Goal: Information Seeking & Learning: Check status

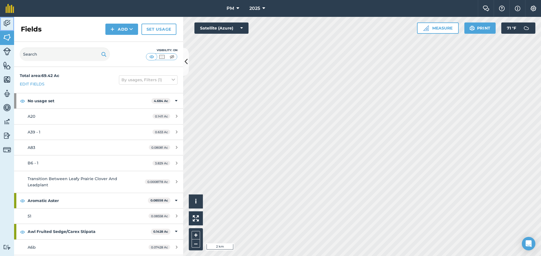
click at [6, 24] on img at bounding box center [7, 23] width 8 height 8
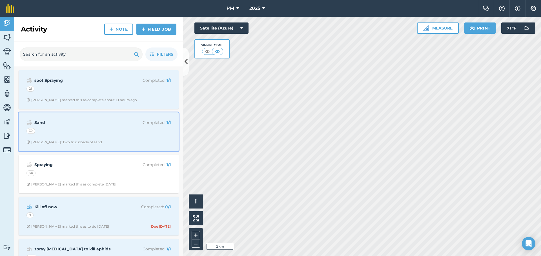
click at [84, 137] on div "Sand Completed : 1 / 1 39 [PERSON_NAME]: Two truckloads of sand" at bounding box center [98, 132] width 153 height 32
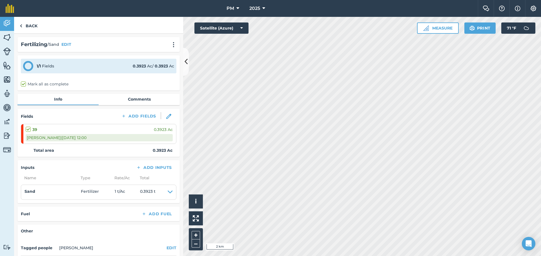
click at [78, 131] on div "39 0.3923 Ac" at bounding box center [99, 130] width 147 height 6
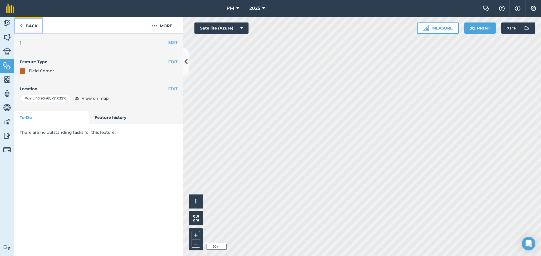
click at [20, 26] on img at bounding box center [21, 26] width 3 height 7
click at [25, 26] on link "Back" at bounding box center [28, 25] width 29 height 17
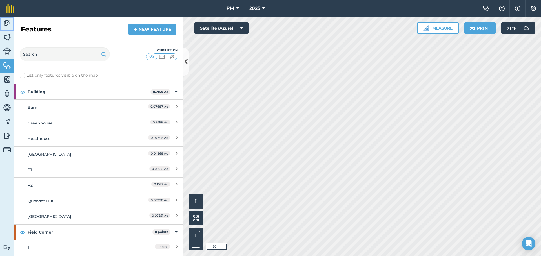
click at [8, 24] on img at bounding box center [7, 23] width 8 height 8
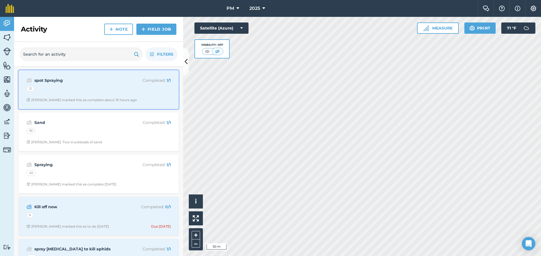
click at [65, 93] on div "21" at bounding box center [98, 89] width 144 height 7
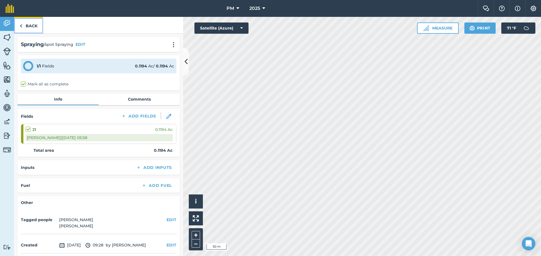
click at [30, 24] on link "Back" at bounding box center [28, 25] width 29 height 17
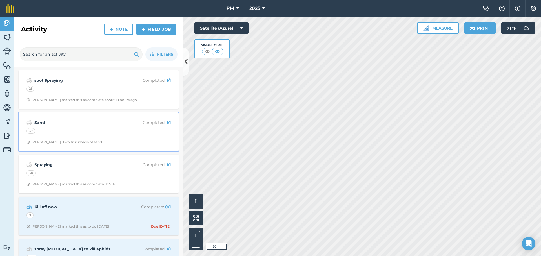
click at [70, 135] on div "39" at bounding box center [98, 131] width 144 height 7
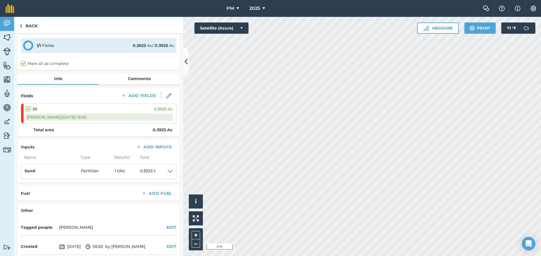
scroll to position [45, 0]
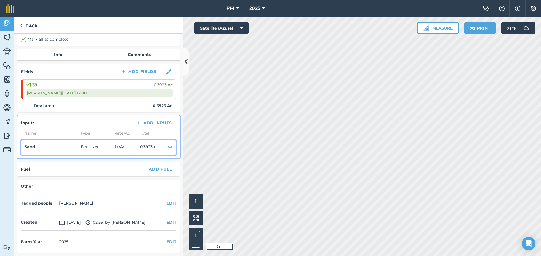
click at [168, 147] on icon at bounding box center [170, 148] width 5 height 8
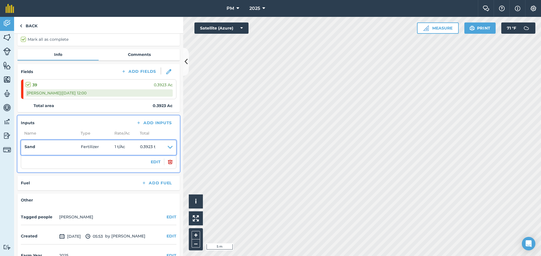
click at [168, 147] on icon at bounding box center [170, 148] width 5 height 8
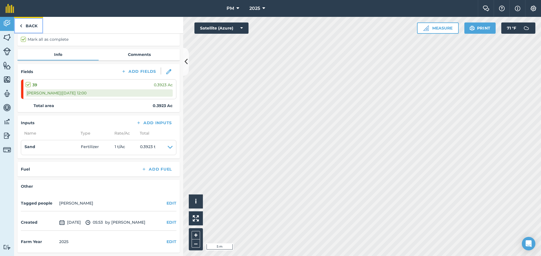
click at [25, 25] on link "Back" at bounding box center [28, 25] width 29 height 17
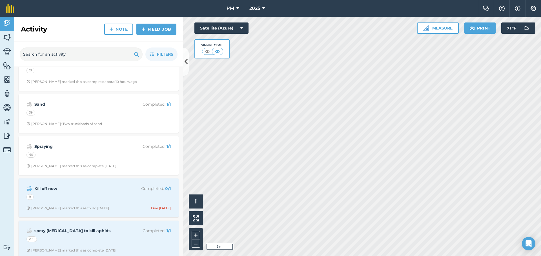
scroll to position [28, 0]
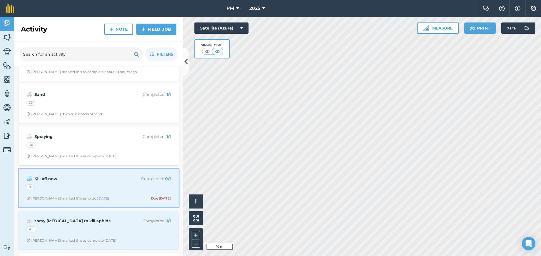
click at [57, 188] on div "9" at bounding box center [98, 188] width 144 height 7
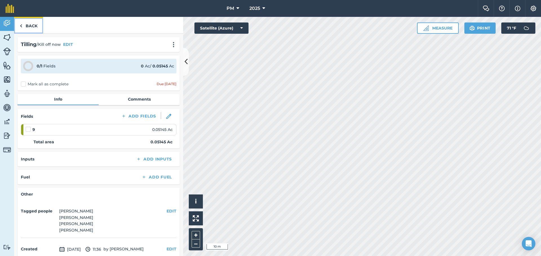
click at [32, 26] on link "Back" at bounding box center [28, 25] width 29 height 17
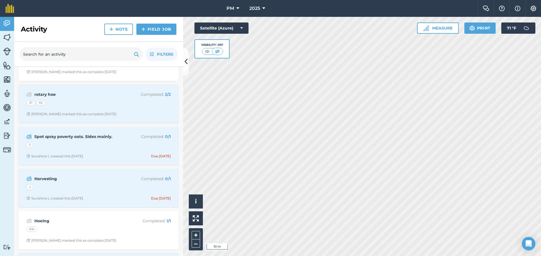
scroll to position [338, 0]
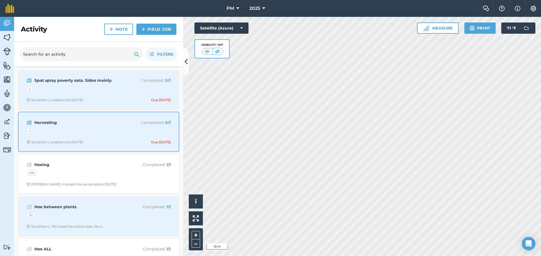
click at [78, 142] on div "Sunshine L created this [DATE]" at bounding box center [54, 142] width 57 height 5
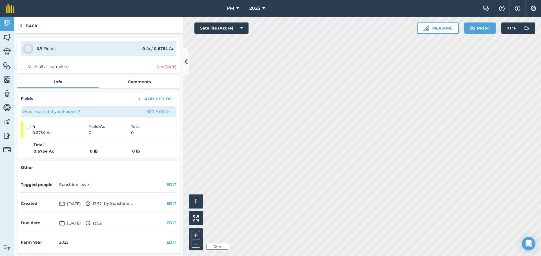
scroll to position [34, 0]
click at [31, 24] on link "Back" at bounding box center [28, 25] width 29 height 17
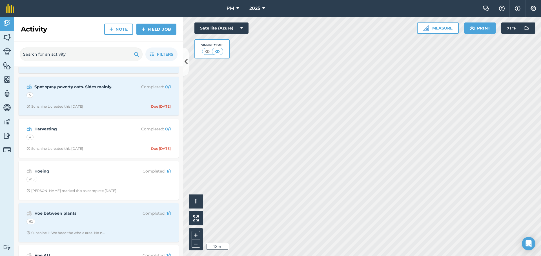
scroll to position [366, 0]
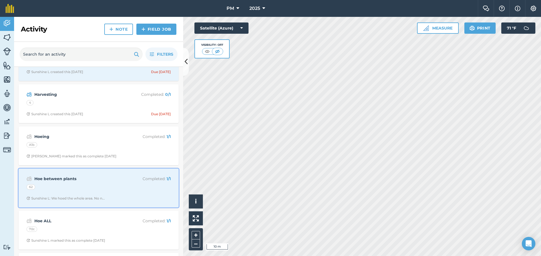
click at [105, 199] on div "Sunshine L: We hoed the whole area. No n..." at bounding box center [65, 199] width 78 height 5
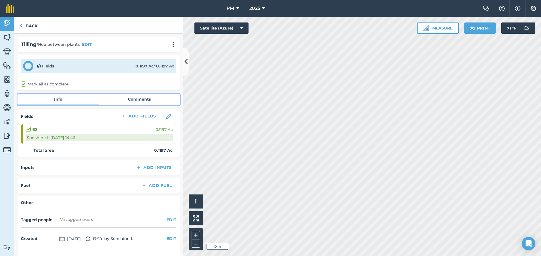
click at [111, 102] on link "Comments" at bounding box center [139, 99] width 81 height 11
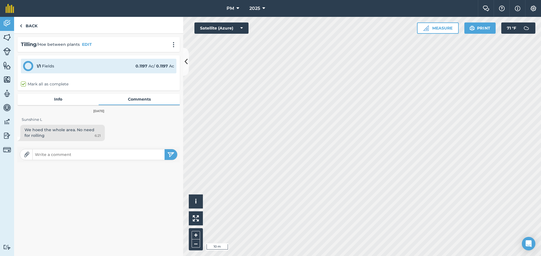
click at [84, 133] on div "We hoed the whole area. No need for rolling 6:21" at bounding box center [62, 133] width 84 height 16
click at [26, 28] on link "Back" at bounding box center [28, 25] width 29 height 17
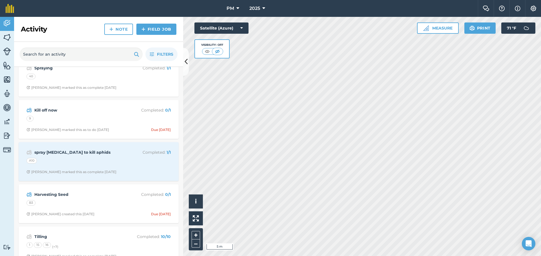
scroll to position [141, 0]
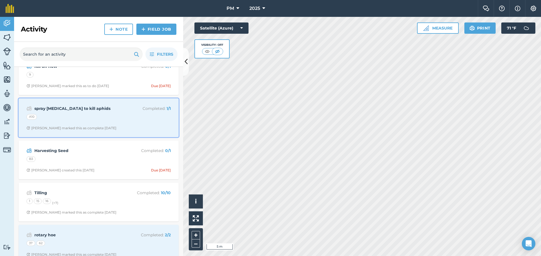
click at [103, 124] on div "spray [MEDICAL_DATA] to kill aphids Completed : 1 / 1 A10 [PERSON_NAME] marked …" at bounding box center [98, 118] width 153 height 32
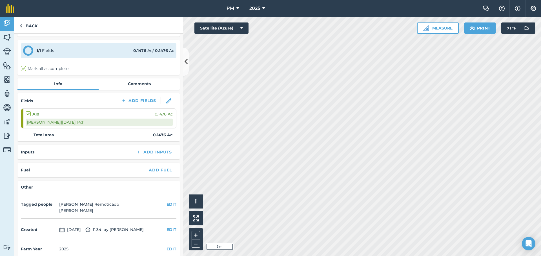
scroll to position [23, 0]
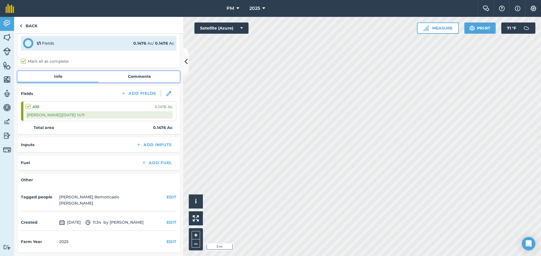
click at [126, 74] on link "Comments" at bounding box center [139, 76] width 81 height 11
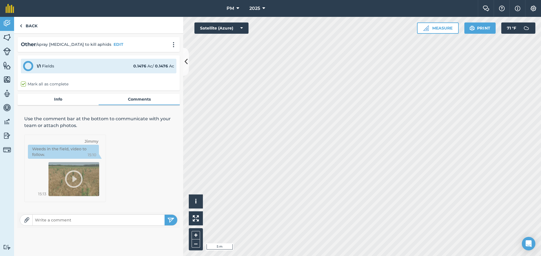
click at [124, 154] on div "Use the comment bar at the bottom to communicate with your team or attach photo…" at bounding box center [98, 159] width 162 height 100
click at [27, 27] on link "Back" at bounding box center [28, 25] width 29 height 17
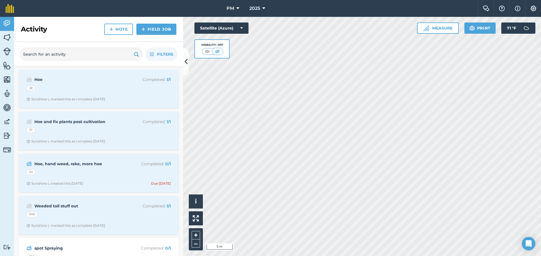
scroll to position [1351, 0]
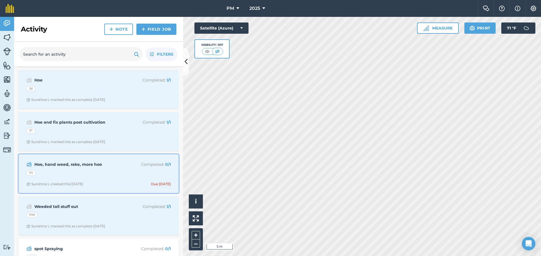
click at [111, 181] on div "Hoe, hand weed, rake, more hoe Completed : 0 / 1 90 Sunshine L created this [DA…" at bounding box center [98, 174] width 153 height 32
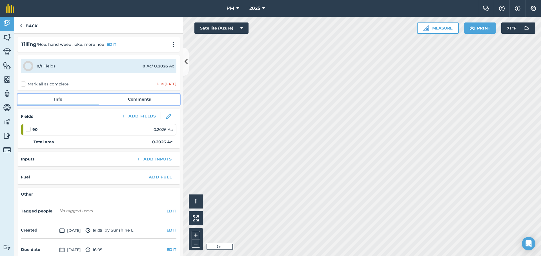
click at [131, 99] on link "Comments" at bounding box center [139, 99] width 81 height 11
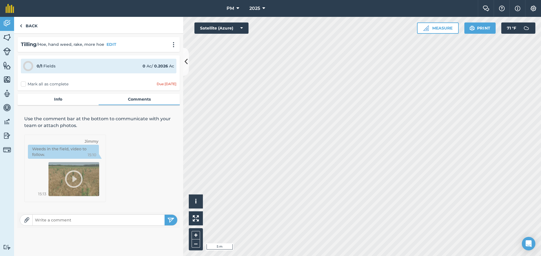
click at [90, 118] on p "Use the comment bar at the bottom to communicate with your team or attach photo…" at bounding box center [98, 123] width 149 height 14
click at [59, 103] on link "Info" at bounding box center [57, 99] width 81 height 11
